Goal: Complete application form: Complete application form

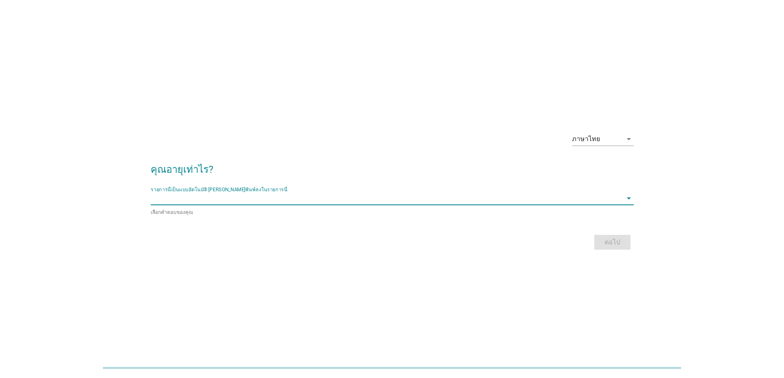
click at [177, 204] on input "รายการนี้เป็นแบบอัตโนมัติ คุณสามารถพิมพ์ลงในรายการนี้" at bounding box center [387, 198] width 472 height 13
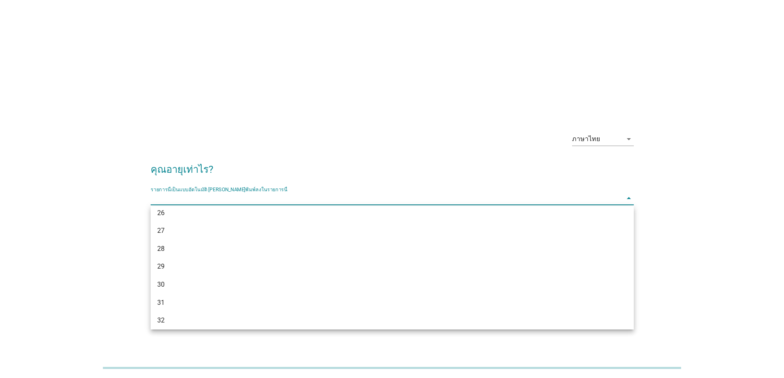
scroll to position [242, 0]
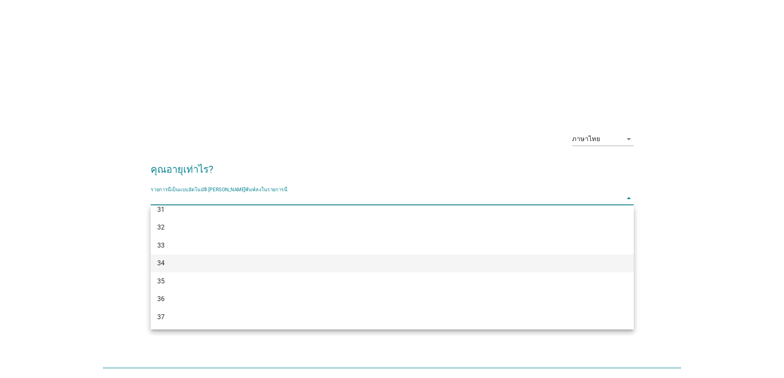
click at [171, 258] on div "34" at bounding box center [392, 264] width 483 height 18
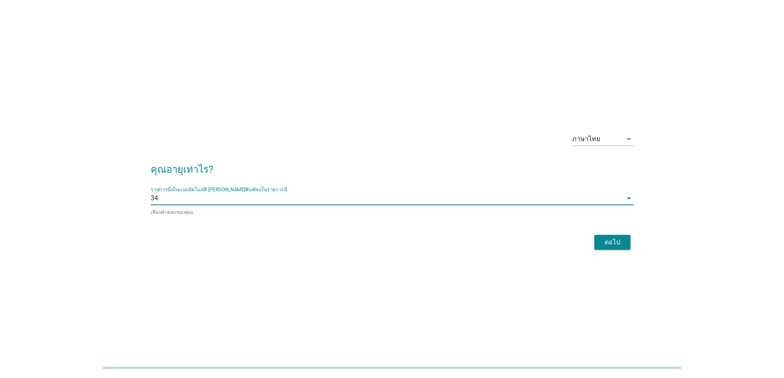
click at [614, 239] on div "ต่อไป" at bounding box center [612, 242] width 23 height 10
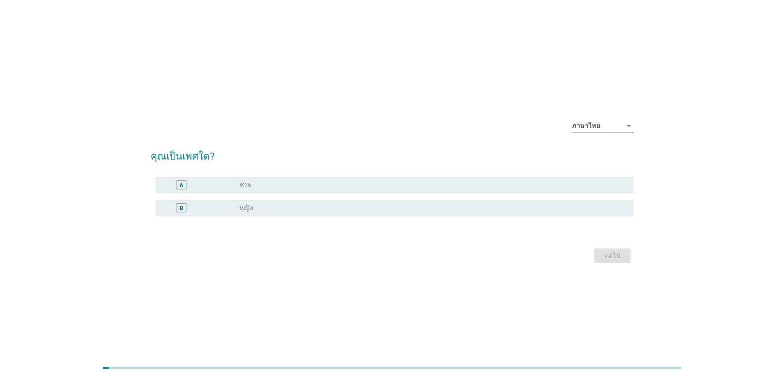
click at [247, 211] on label "หญิง" at bounding box center [246, 208] width 14 height 8
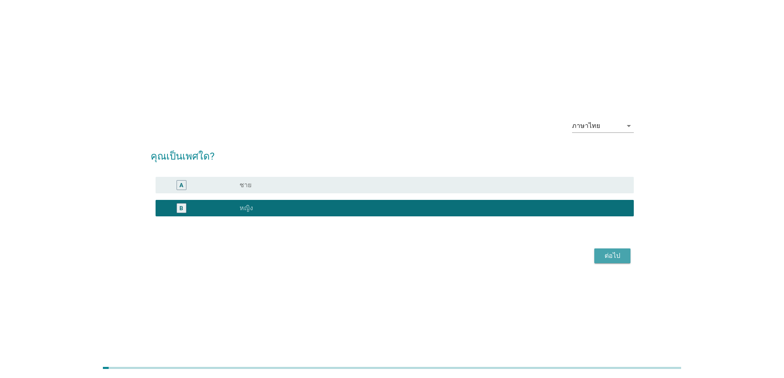
click at [628, 251] on button "ต่อไป" at bounding box center [612, 256] width 36 height 15
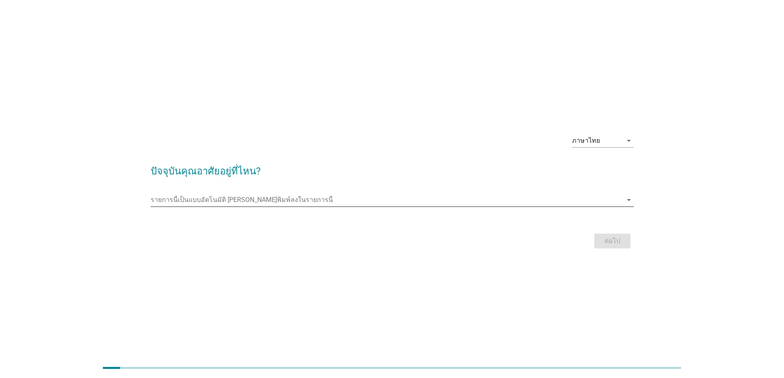
click at [267, 201] on input "รายการนี้เป็นแบบอัตโนมัติ คุณสามารถพิมพ์ลงในรายการนี้" at bounding box center [387, 199] width 472 height 13
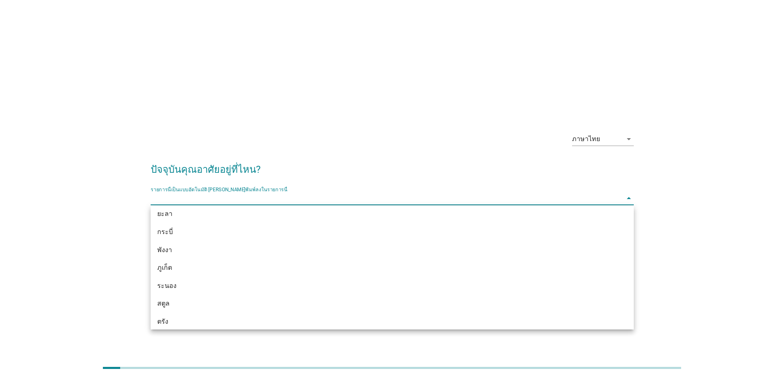
scroll to position [1264, 0]
click at [223, 198] on input "รายการนี้เป็นแบบอัตโนมัติ คุณสามารถพิมพ์ลงในรายการนี้" at bounding box center [387, 198] width 472 height 13
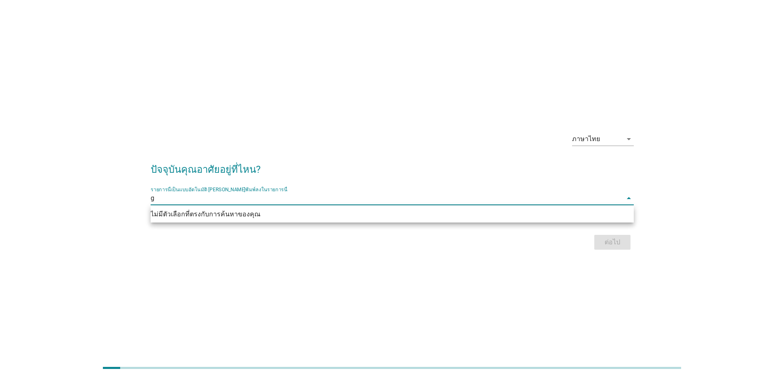
scroll to position [0, 0]
type input "g"
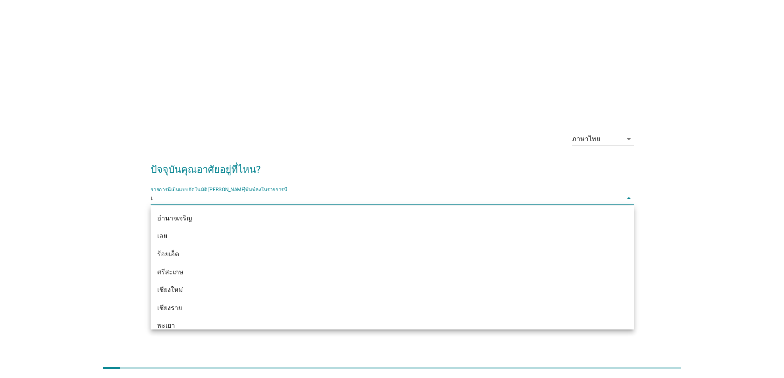
type input "เช"
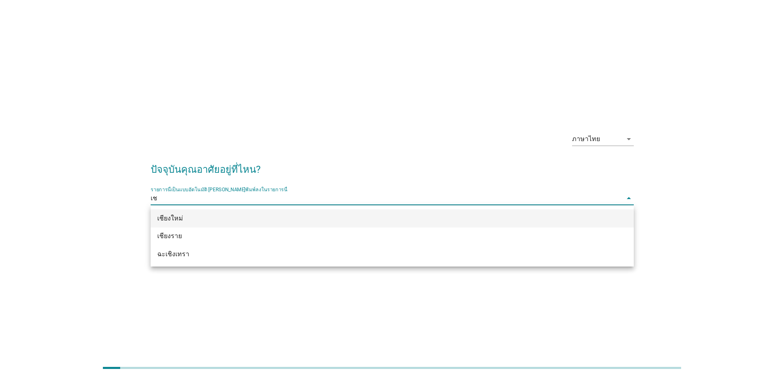
click at [233, 223] on div "เชียงใหม่" at bounding box center [372, 219] width 431 height 10
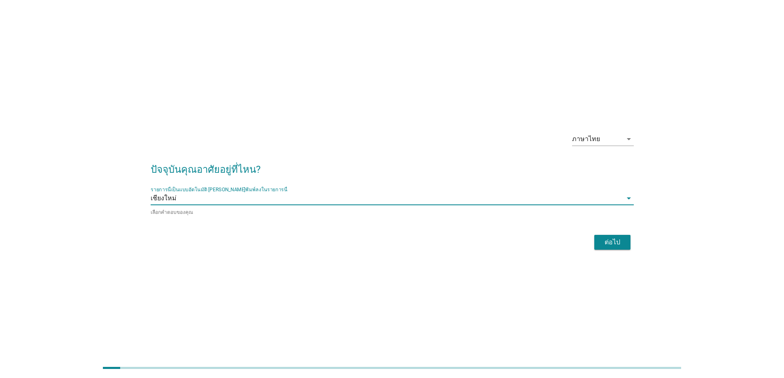
click at [612, 243] on div "ต่อไป" at bounding box center [612, 242] width 23 height 10
